Goal: Task Accomplishment & Management: Use online tool/utility

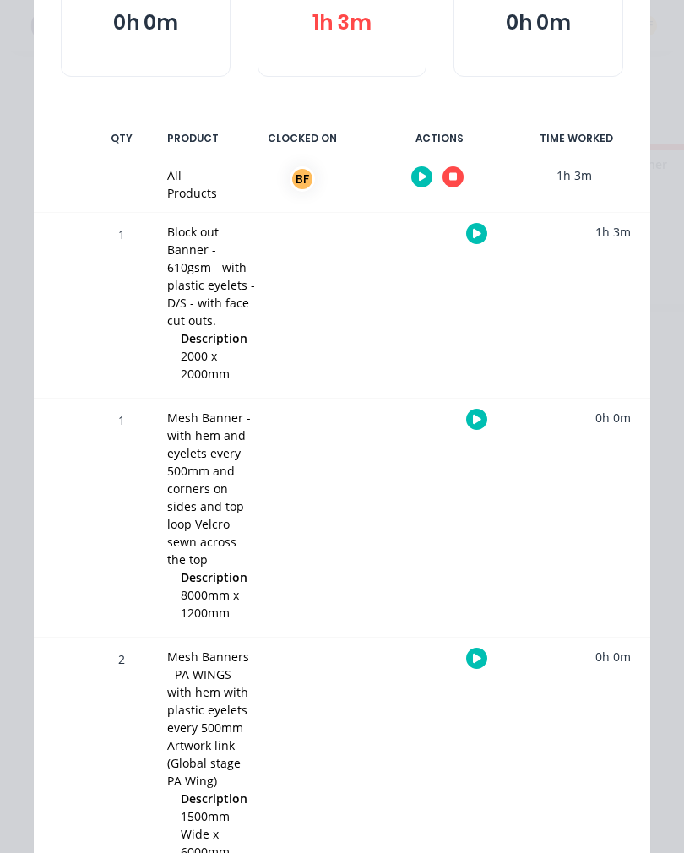
scroll to position [245, 0]
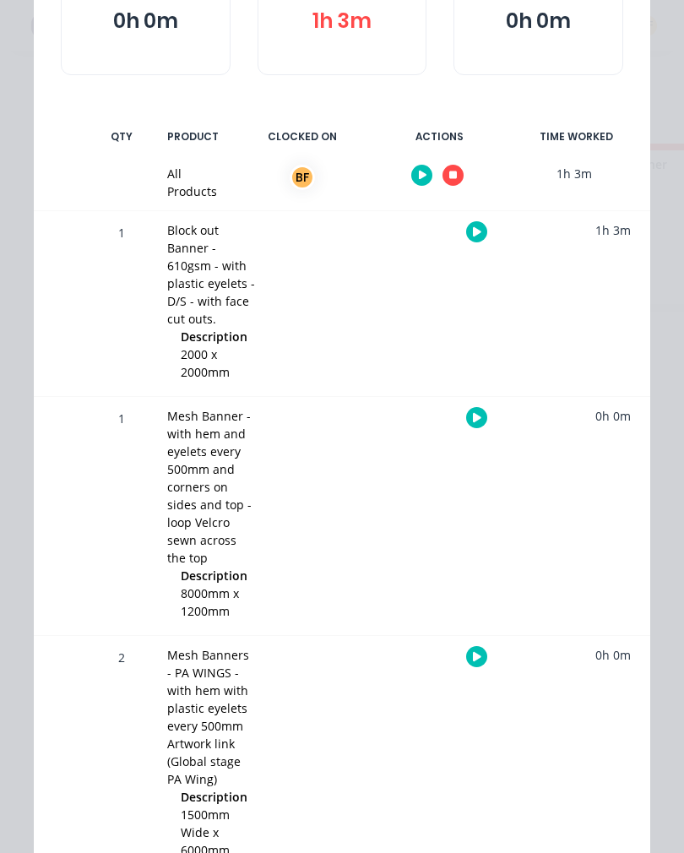
click at [200, 495] on div "Mesh Banner - with hem and eyelets every 500mm and corners on sides and top - l…" at bounding box center [211, 487] width 89 height 160
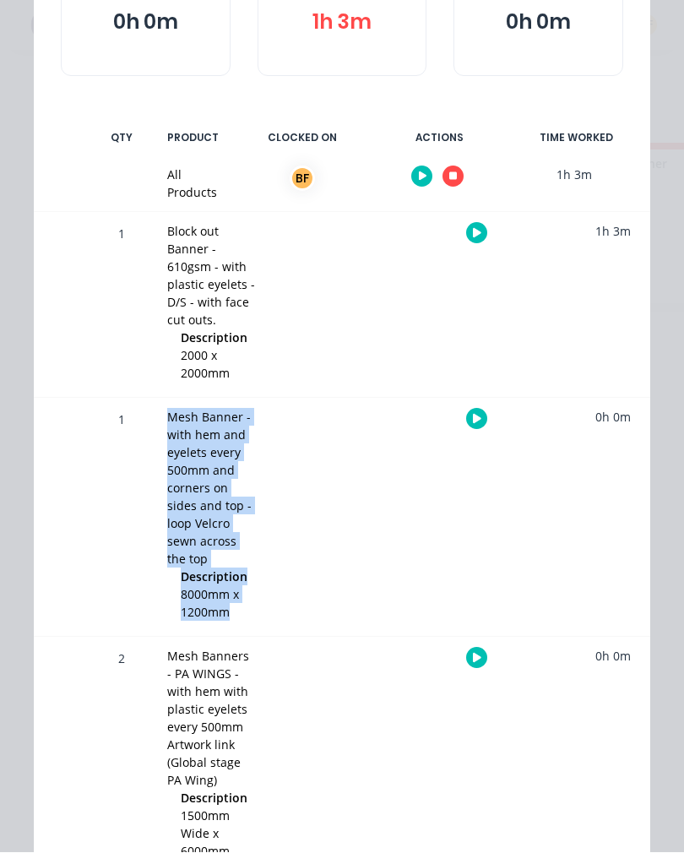
scroll to position [0, 0]
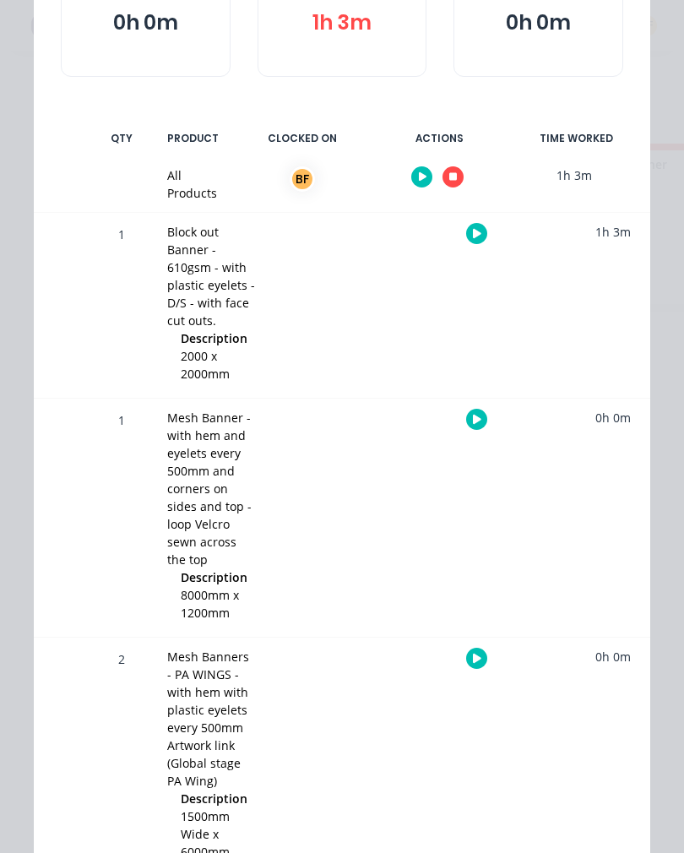
click at [77, 308] on div at bounding box center [73, 305] width 25 height 185
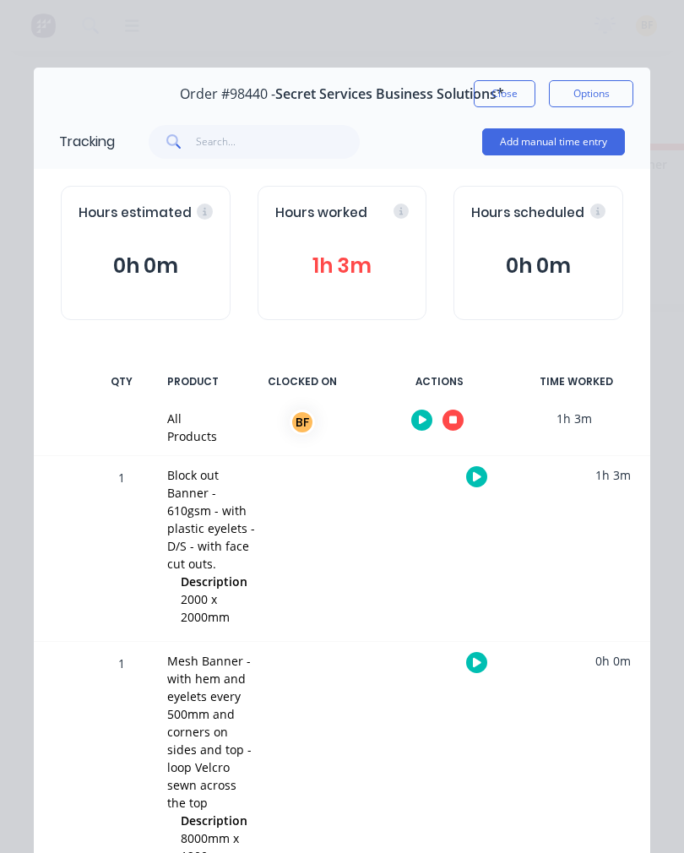
click at [511, 96] on button "Close" at bounding box center [505, 93] width 62 height 27
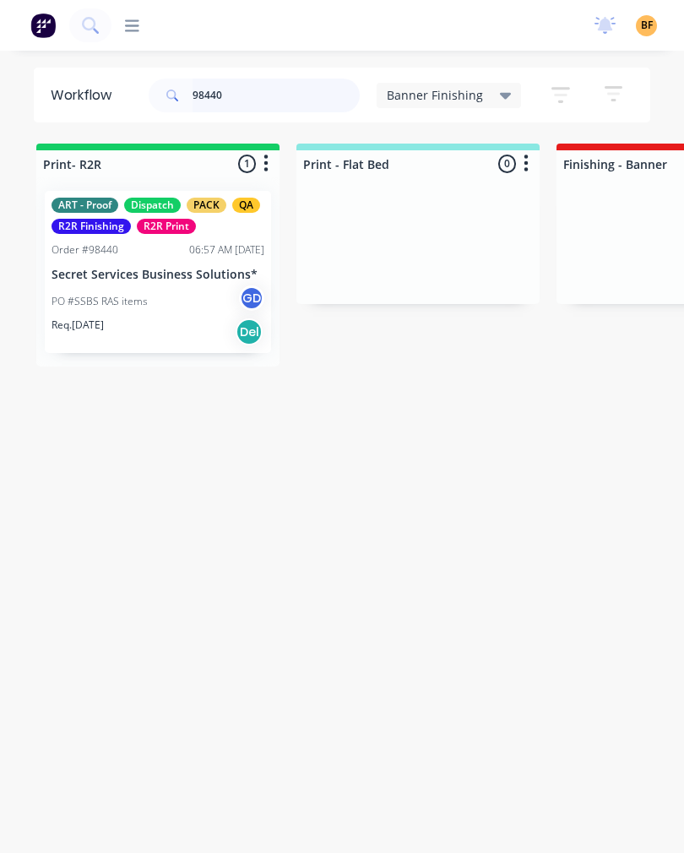
click at [278, 97] on input "98440" at bounding box center [275, 96] width 167 height 34
type input "9"
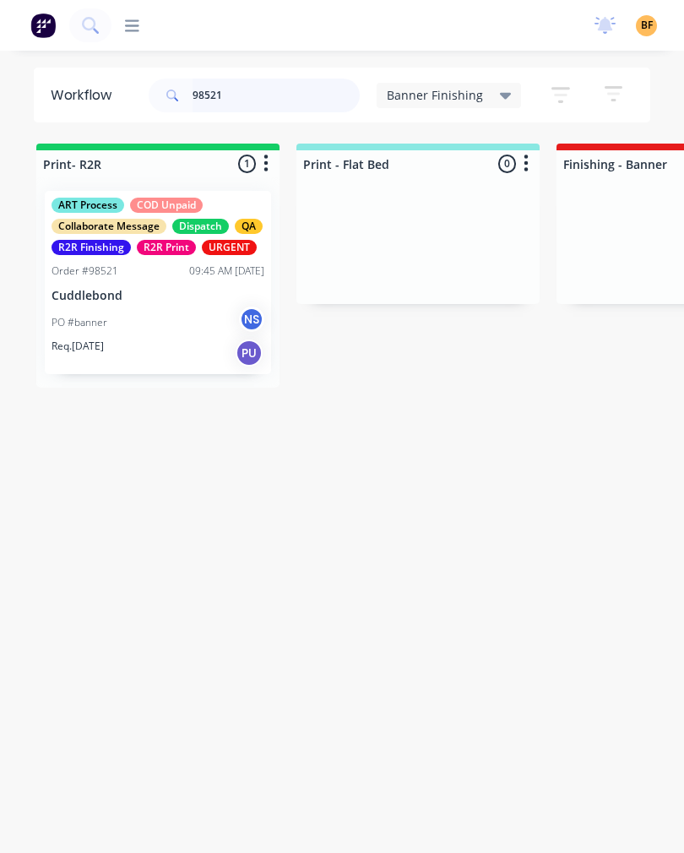
type input "98521"
click at [179, 330] on div "PO #banner NS" at bounding box center [157, 322] width 213 height 32
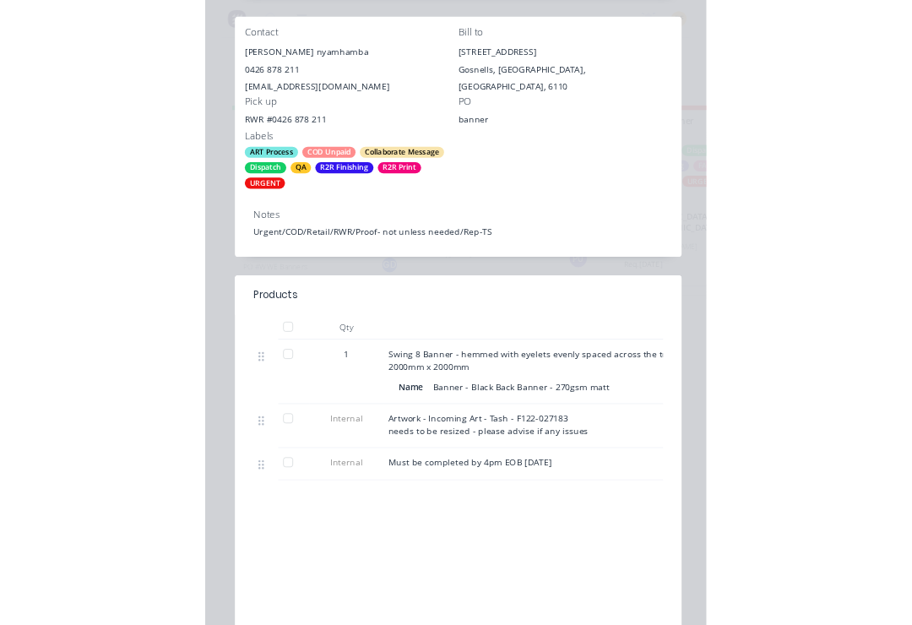
scroll to position [340, 0]
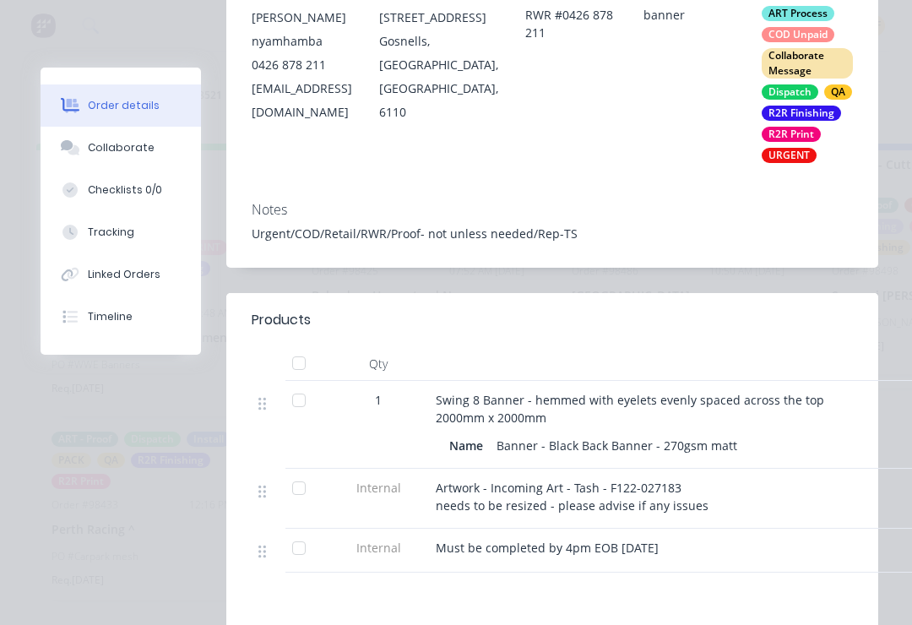
click at [129, 236] on div "Tracking" at bounding box center [111, 232] width 46 height 15
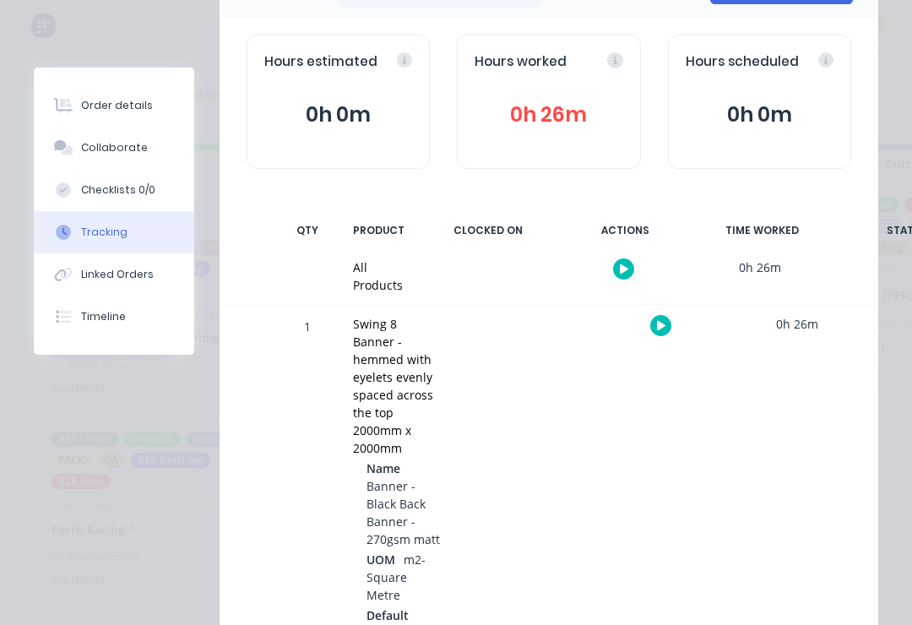
scroll to position [150, 0]
click at [657, 322] on icon "button" at bounding box center [661, 326] width 8 height 9
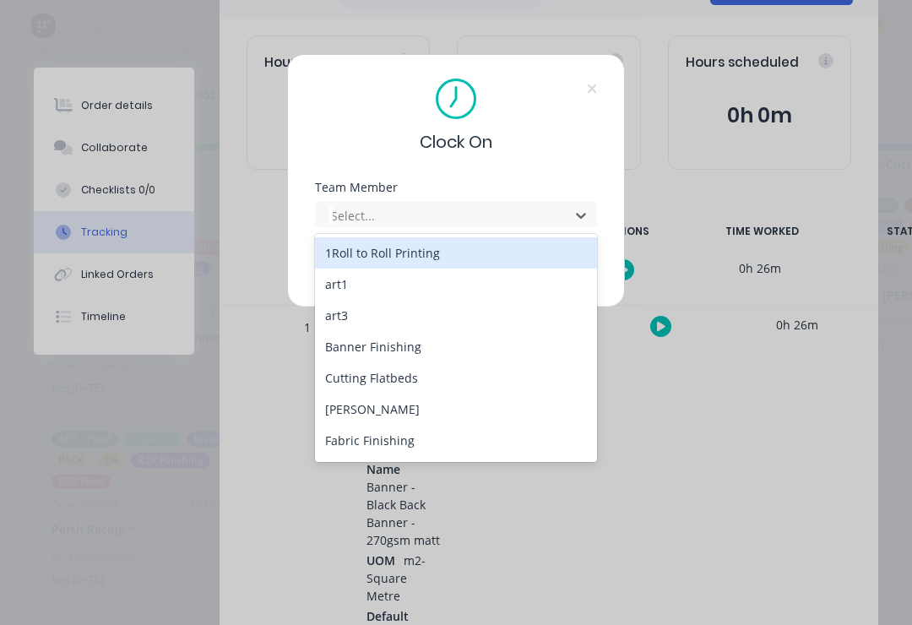
click at [419, 352] on div "Banner Finishing" at bounding box center [456, 346] width 282 height 31
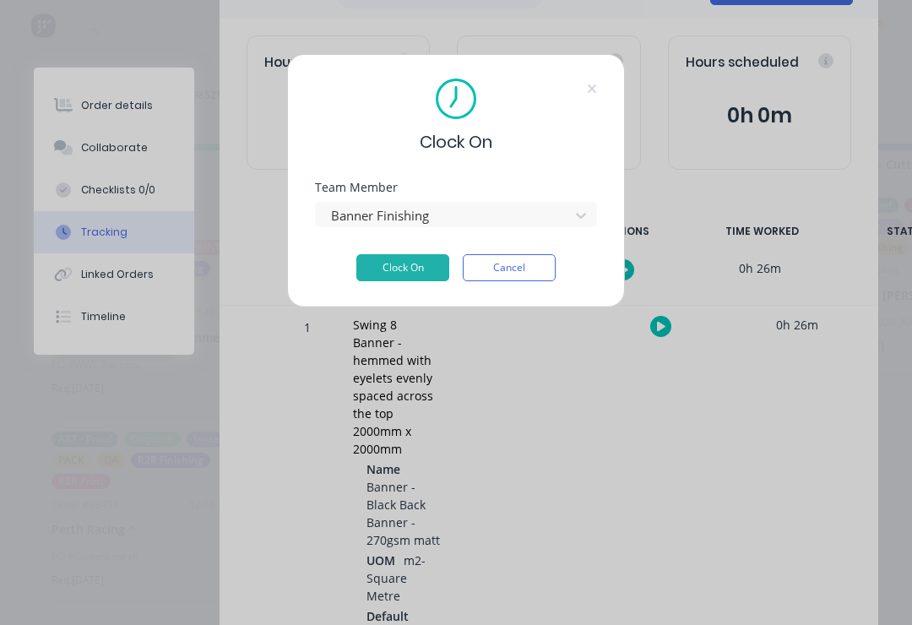
click at [418, 279] on button "Clock On" at bounding box center [402, 267] width 93 height 27
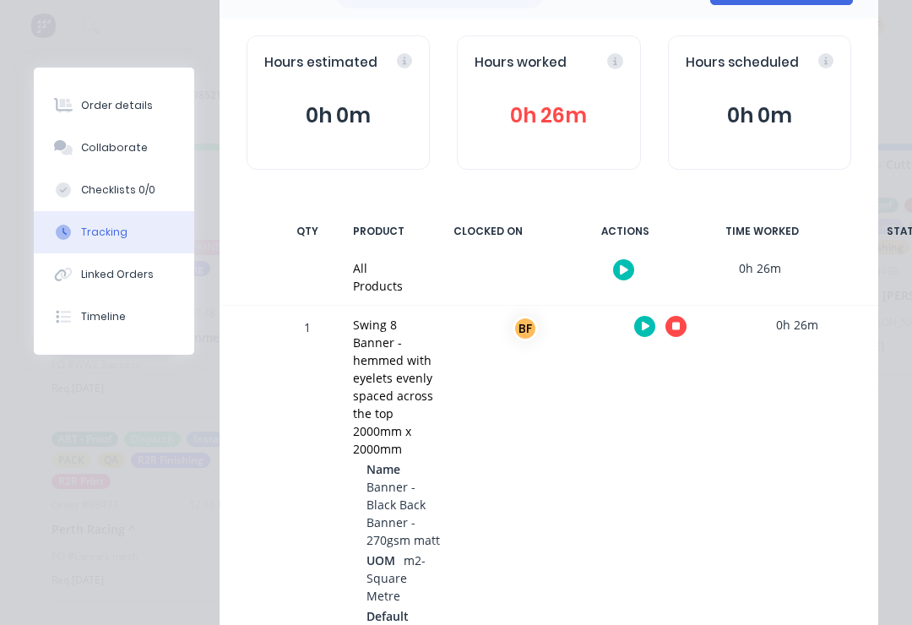
click at [72, 109] on icon at bounding box center [63, 105] width 19 height 15
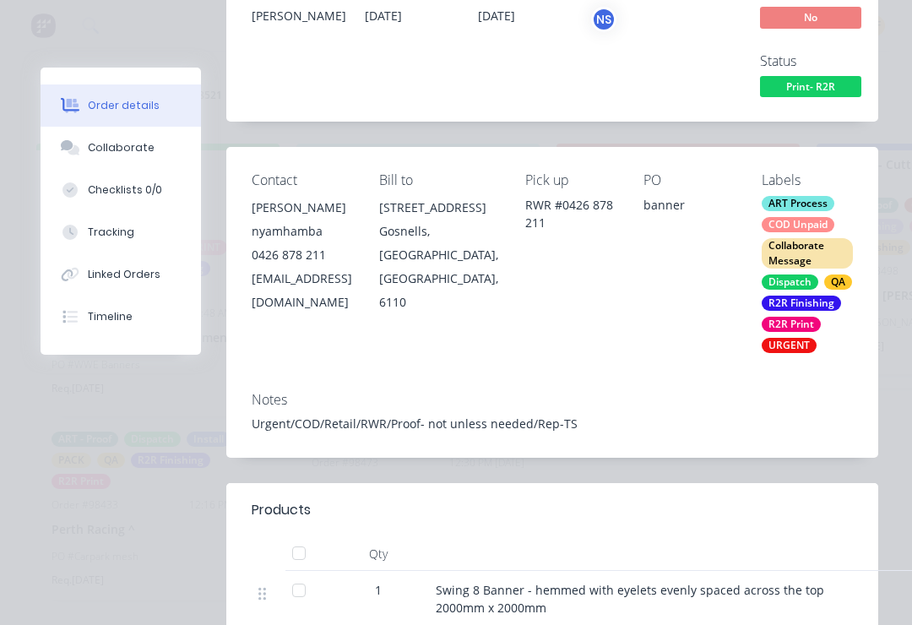
click at [90, 151] on div "Collaborate" at bounding box center [121, 147] width 67 height 15
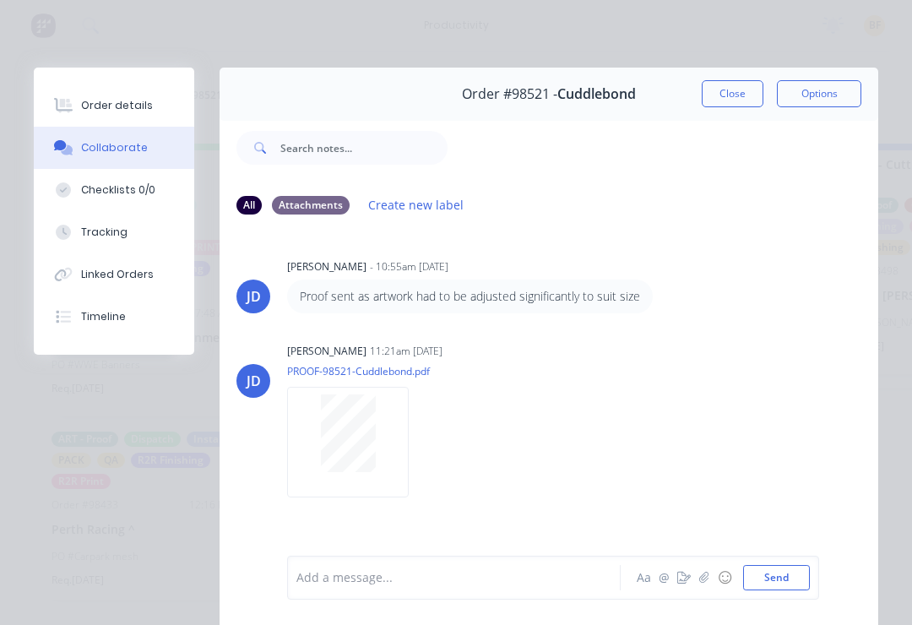
click at [137, 273] on div "Linked Orders" at bounding box center [117, 274] width 73 height 15
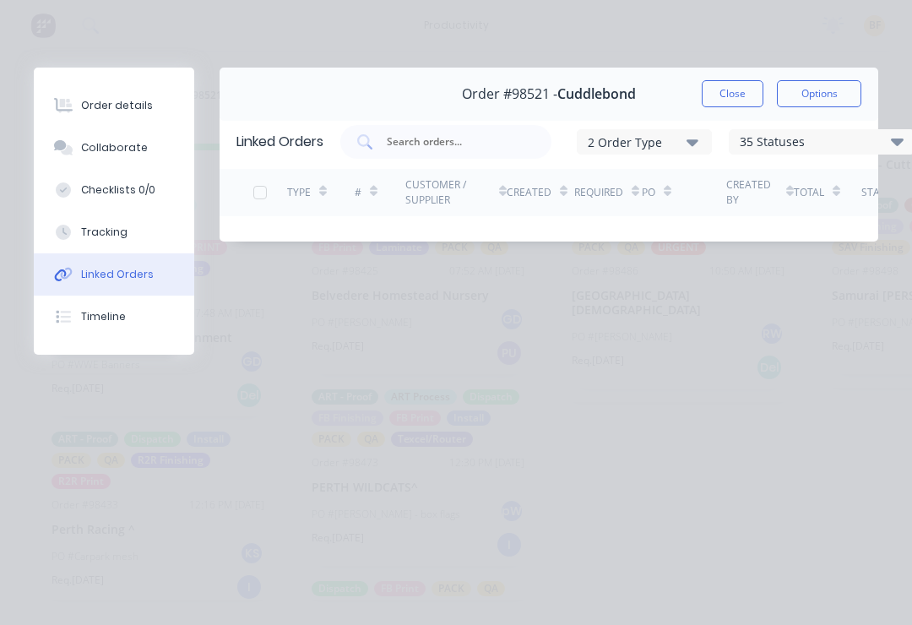
click at [113, 232] on div "Tracking" at bounding box center [104, 232] width 46 height 15
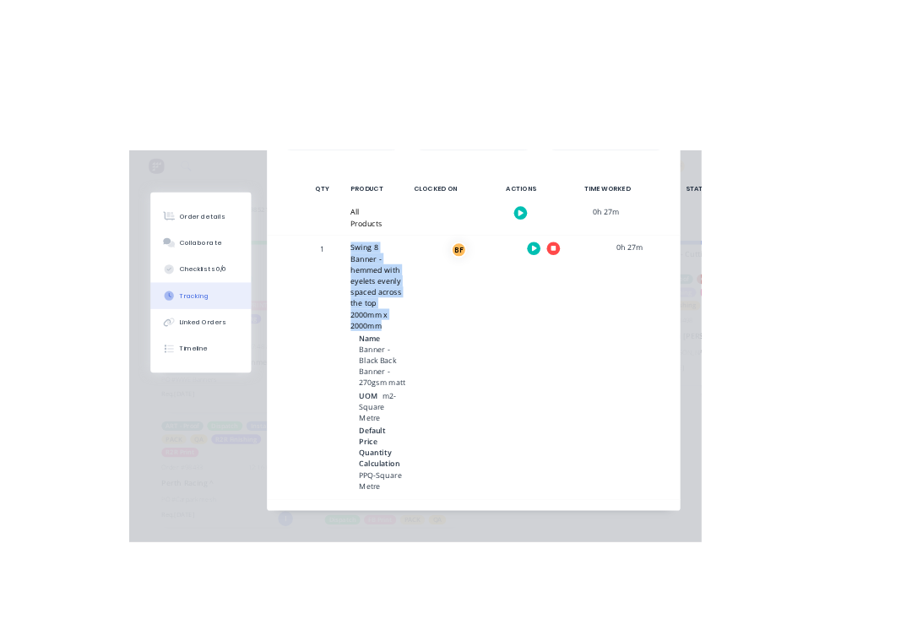
scroll to position [1, 0]
